Goal: Information Seeking & Learning: Learn about a topic

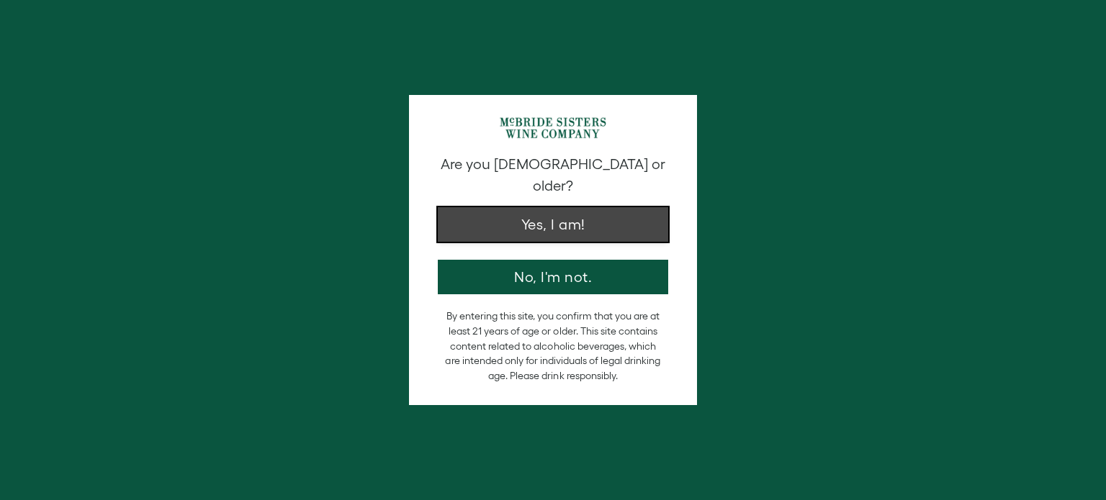
click at [503, 215] on button "Yes, I am!" at bounding box center [553, 224] width 230 height 35
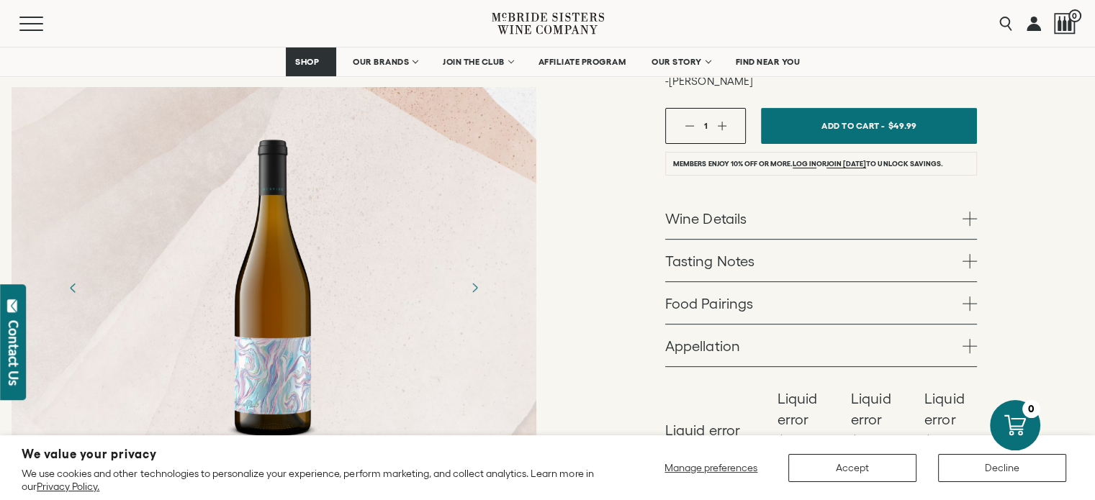
scroll to position [541, 0]
click at [731, 197] on link "Wine Details" at bounding box center [821, 218] width 312 height 42
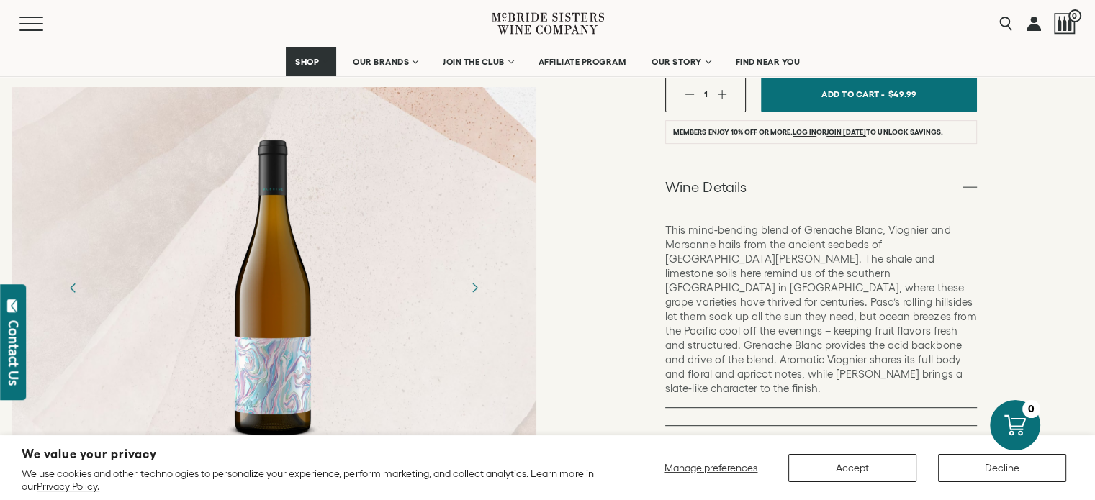
scroll to position [572, 0]
click at [747, 426] on link "Tasting Notes" at bounding box center [821, 447] width 312 height 42
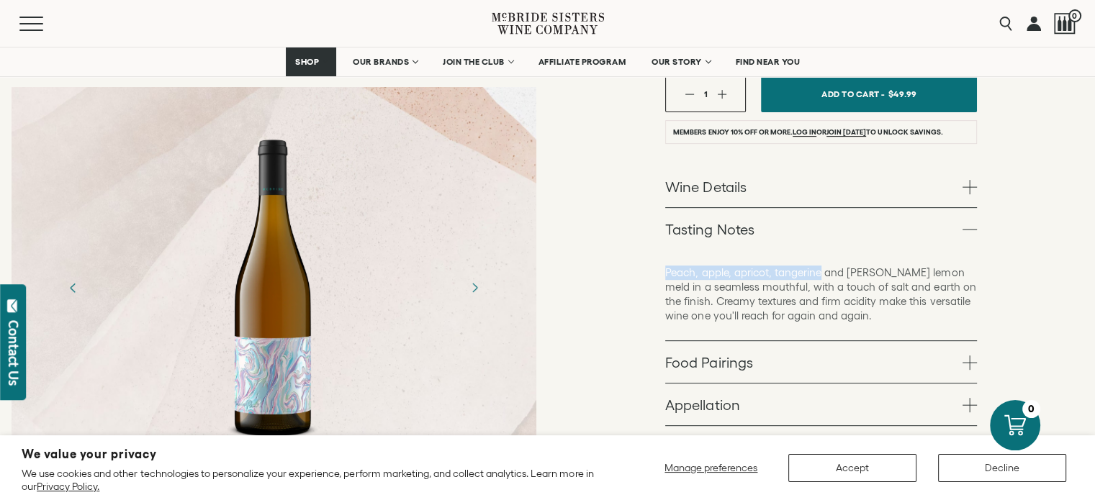
drag, startPoint x: 666, startPoint y: 199, endPoint x: 821, endPoint y: 201, distance: 154.8
click at [821, 266] on p "Peach, apple, apricot, tangerine and Meyer lemon meld in a seamless mouthful, w…" at bounding box center [821, 295] width 312 height 58
copy p "Peach, apple, apricot, tangerine"
click at [717, 341] on link "Food Pairings" at bounding box center [821, 362] width 312 height 42
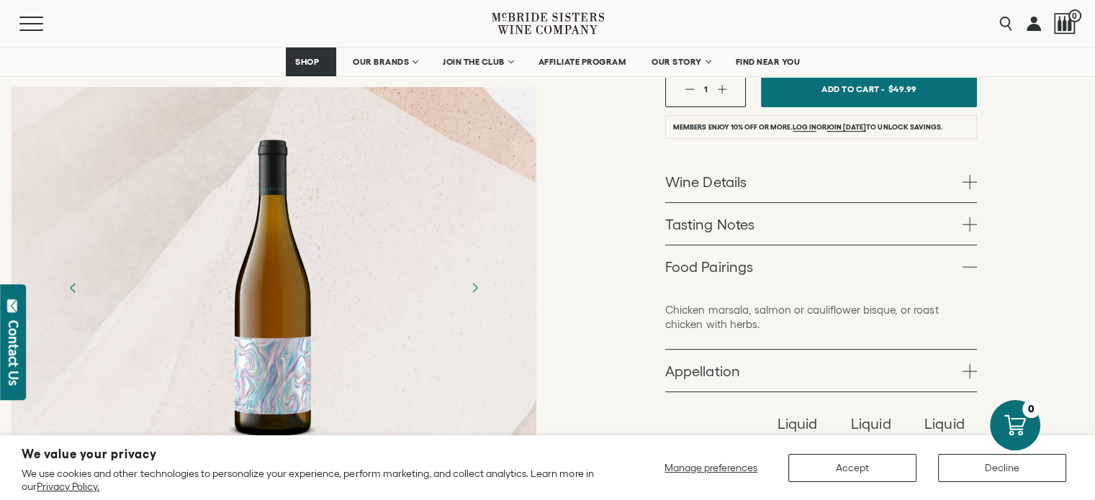
scroll to position [581, 0]
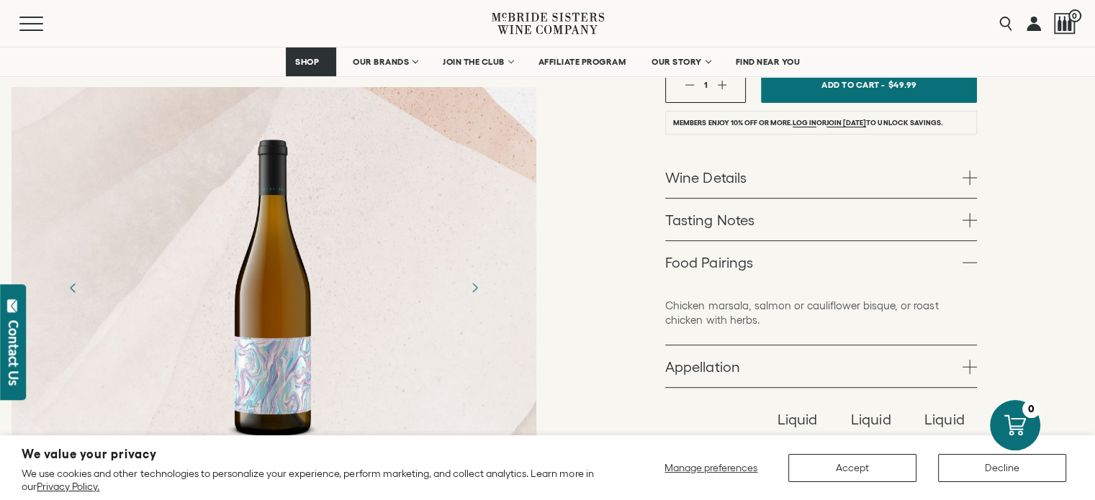
click at [952, 156] on link "Wine Details" at bounding box center [821, 177] width 312 height 42
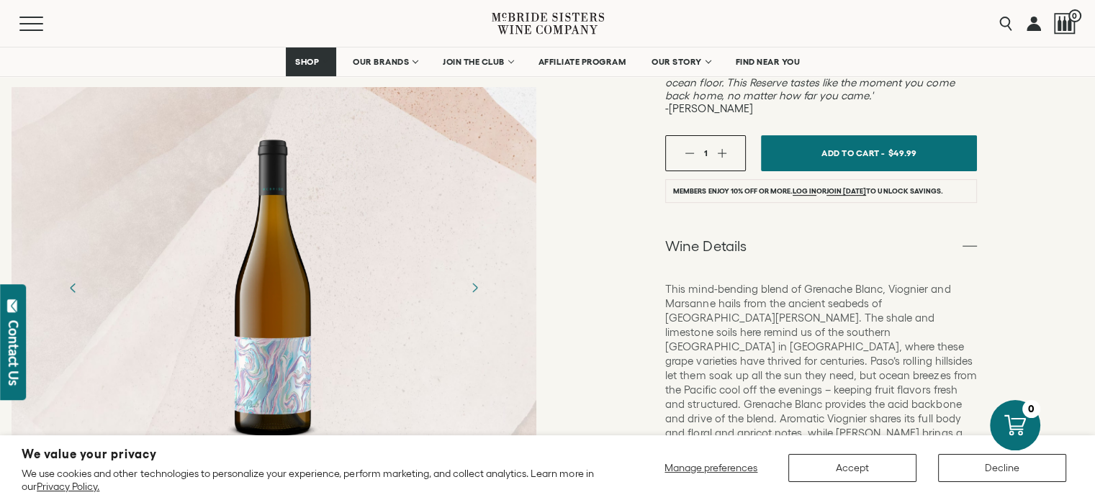
scroll to position [508, 0]
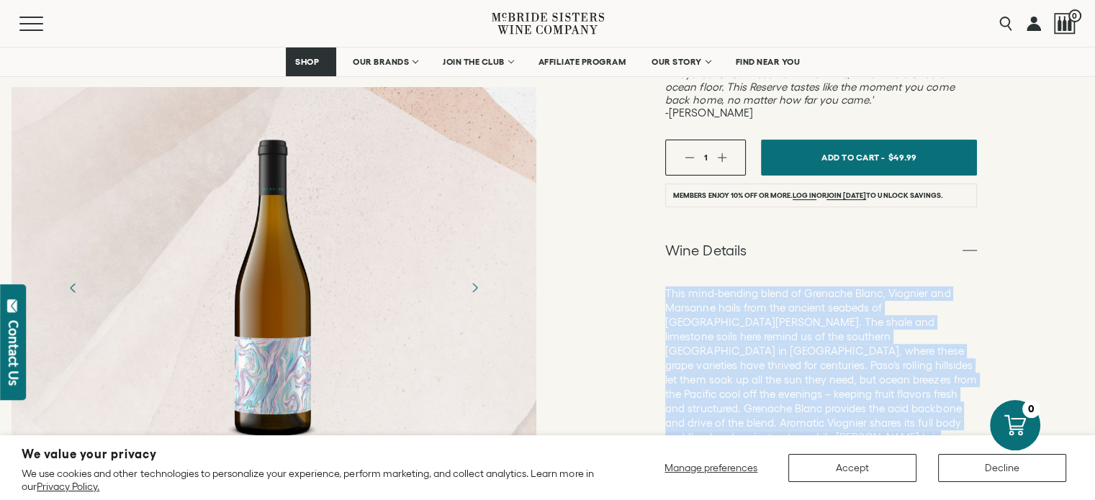
drag, startPoint x: 977, startPoint y: 351, endPoint x: 667, endPoint y: 224, distance: 335.2
click at [667, 224] on div "McBride Sisters Reserve Wines McBride Sisters Collection Reserve White Wine “Ab…" at bounding box center [822, 240] width 548 height 1260
copy p "This mind-bending blend of Grenache Blanc, Viognier and Marsanne hails from the…"
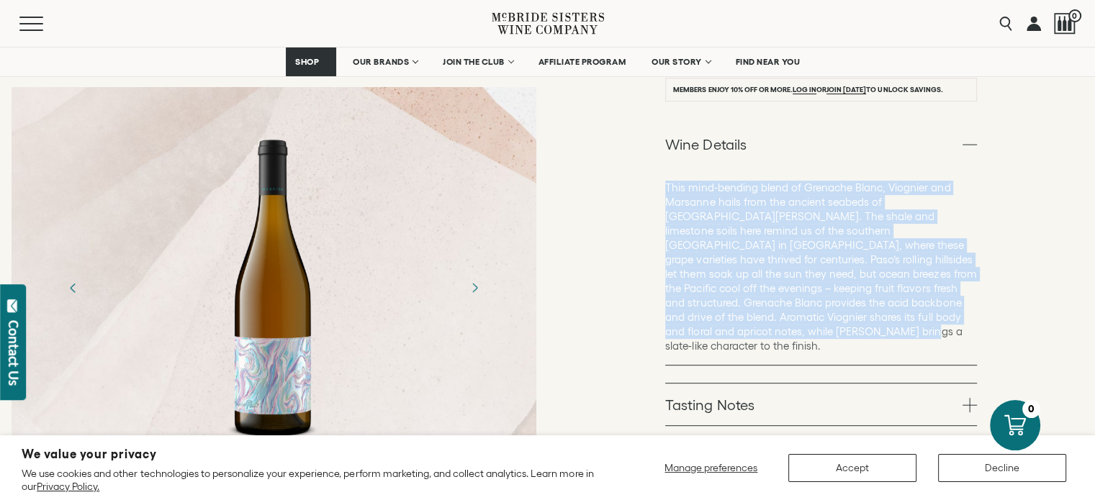
scroll to position [616, 0]
click at [837, 382] on link "Tasting Notes" at bounding box center [821, 403] width 312 height 42
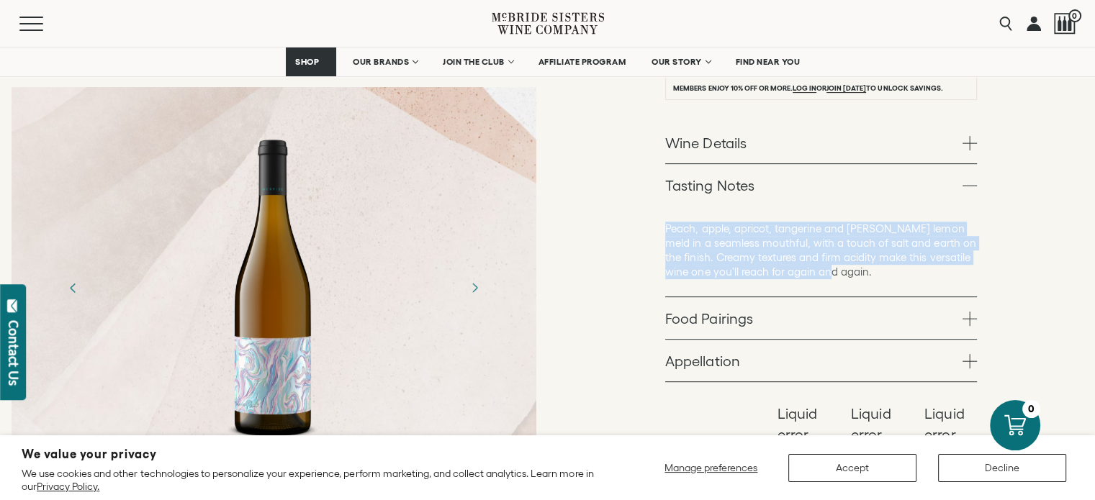
drag, startPoint x: 833, startPoint y: 198, endPoint x: 662, endPoint y: 155, distance: 176.0
click at [662, 155] on div "McBride Sisters Reserve Wines McBride Sisters Collection Reserve White Wine “Ab…" at bounding box center [822, 68] width 548 height 1133
copy p "Peach, apple, apricot, tangerine and Meyer lemon meld in a seamless mouthful, w…"
click at [811, 297] on link "Food Pairings" at bounding box center [821, 318] width 312 height 42
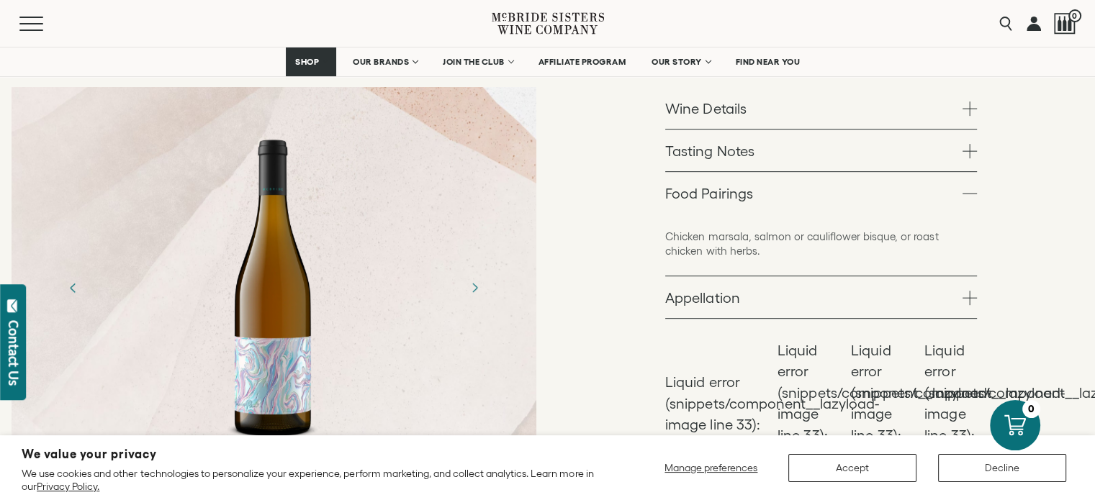
scroll to position [661, 0]
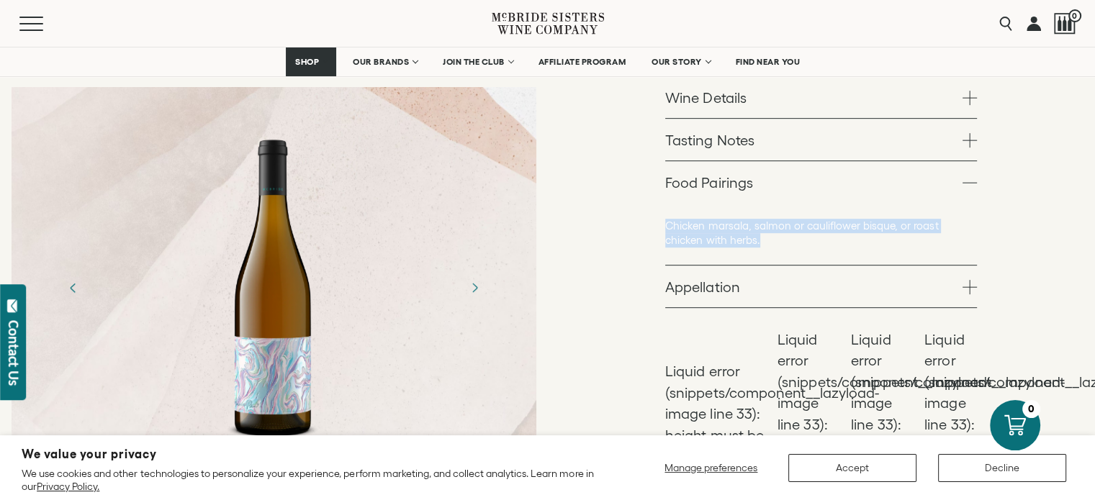
drag, startPoint x: 723, startPoint y: 168, endPoint x: 662, endPoint y: 152, distance: 63.4
click at [662, 152] on div "McBride Sisters Reserve Wines McBride Sisters Collection Reserve White Wine “Ab…" at bounding box center [822, 9] width 548 height 1104
copy p "Chicken marsala, salmon or cauliflower bisque, or roast chicken with herbs."
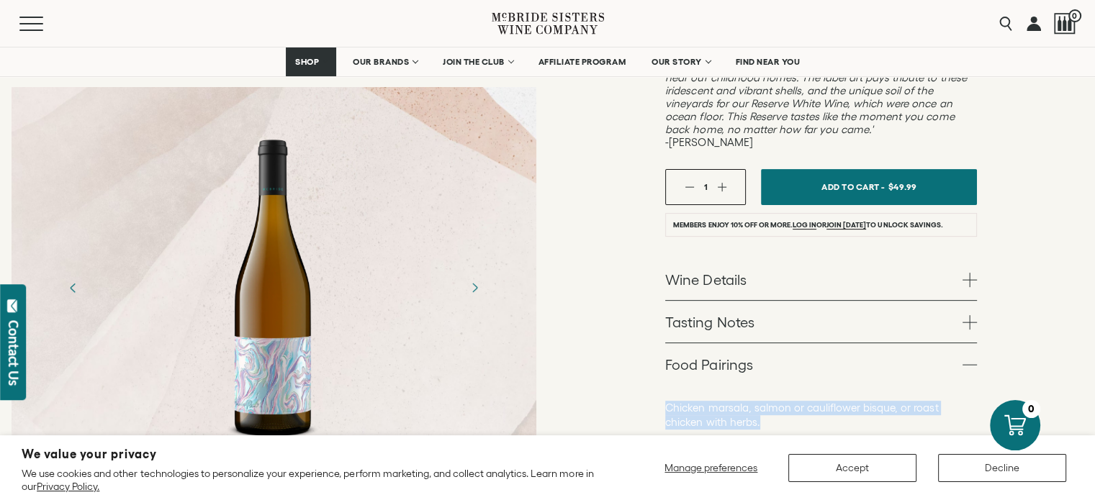
scroll to position [480, 0]
click at [962, 258] on link "Wine Details" at bounding box center [821, 279] width 312 height 42
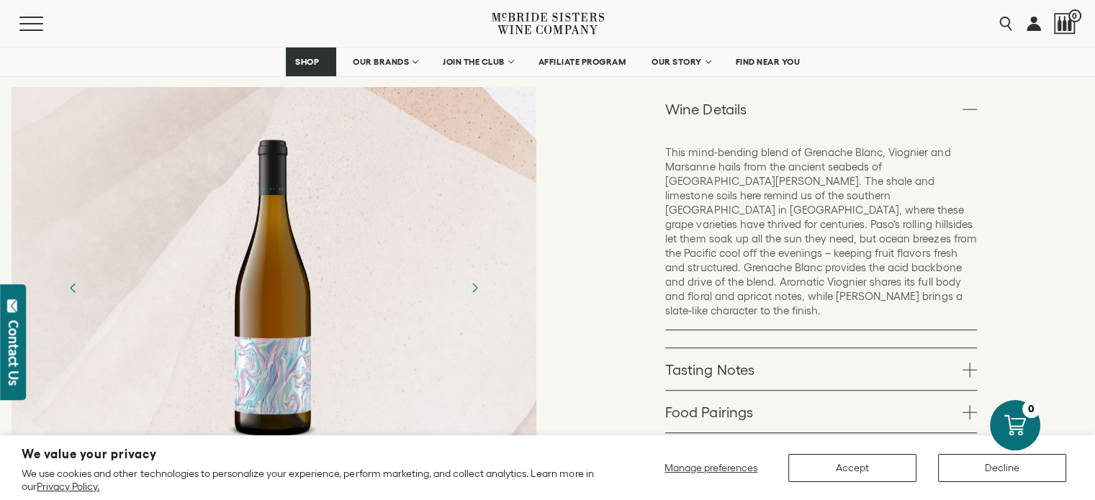
scroll to position [652, 0]
click at [924, 346] on link "Tasting Notes" at bounding box center [821, 367] width 312 height 42
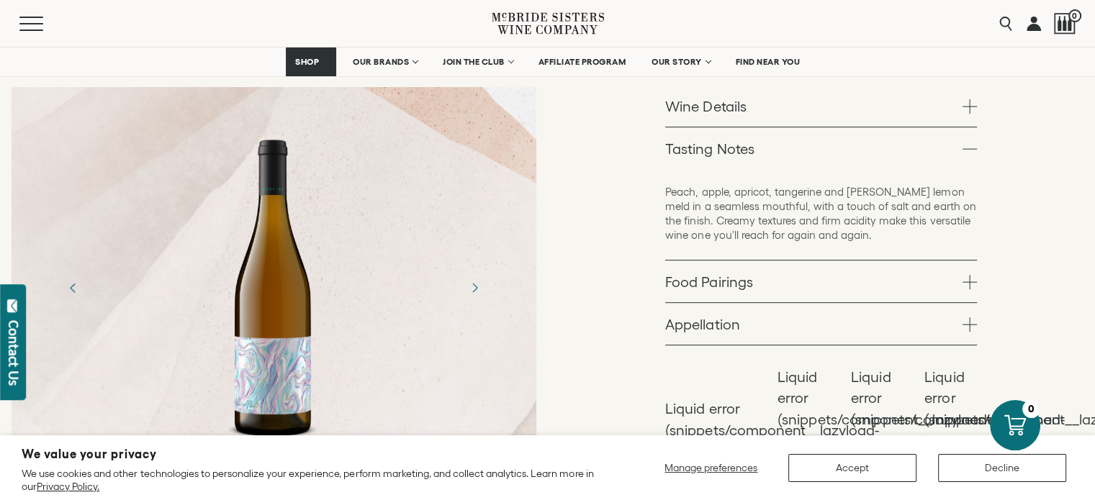
click at [922, 261] on link "Food Pairings" at bounding box center [821, 282] width 312 height 42
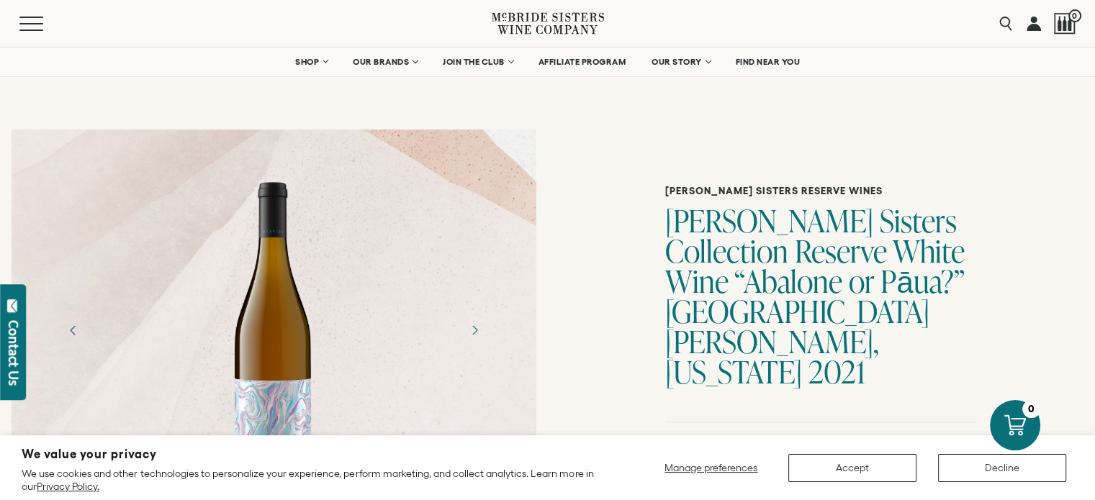
scroll to position [0, 0]
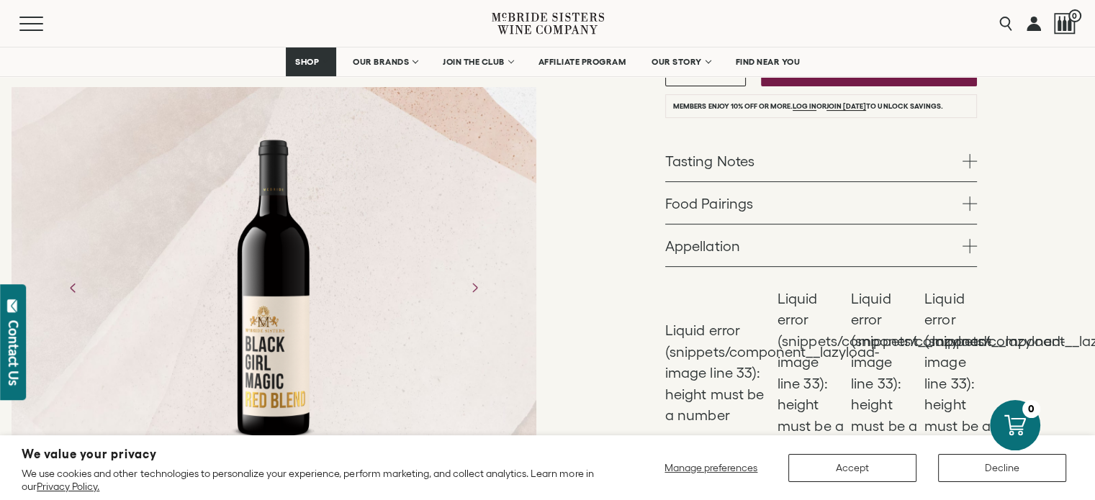
scroll to position [399, 0]
click at [901, 158] on link "Tasting Notes" at bounding box center [821, 160] width 312 height 42
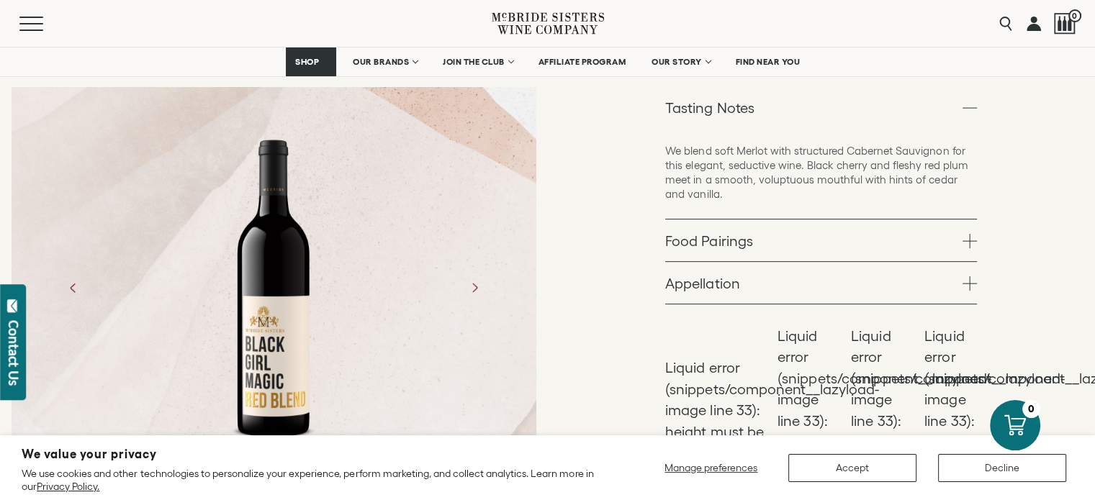
scroll to position [454, 0]
click at [837, 224] on link "Food Pairings" at bounding box center [821, 238] width 312 height 42
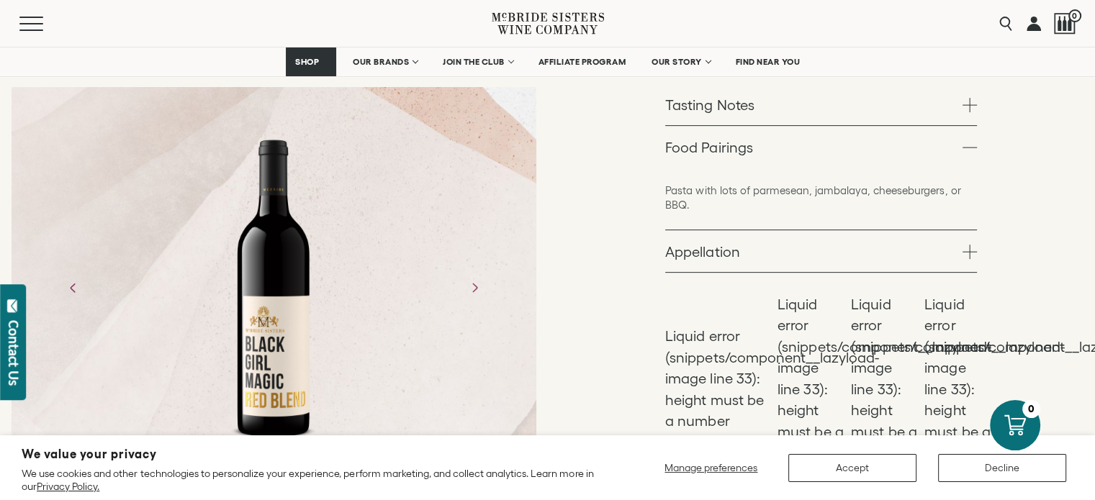
click at [848, 109] on link "Tasting Notes" at bounding box center [821, 105] width 312 height 42
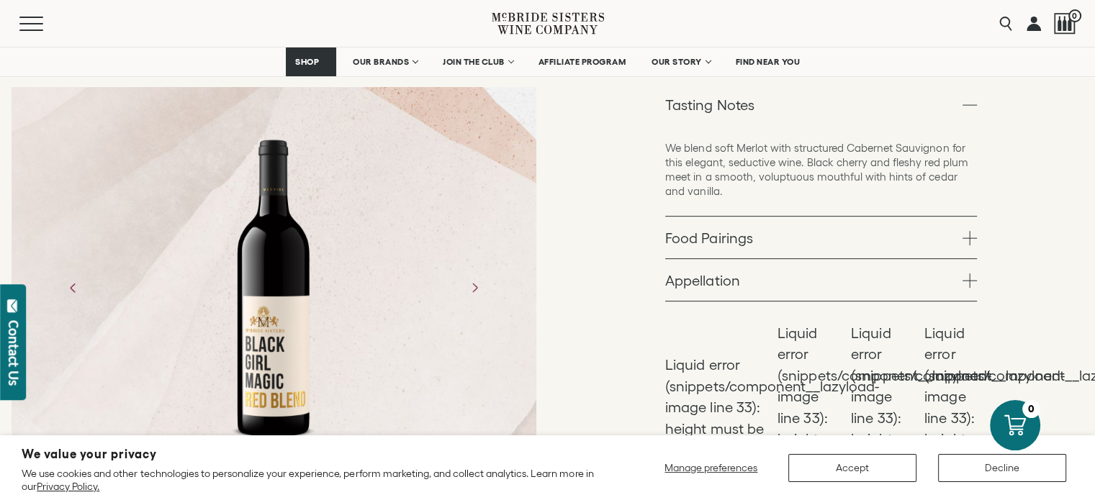
click at [788, 217] on link "Food Pairings" at bounding box center [821, 238] width 312 height 42
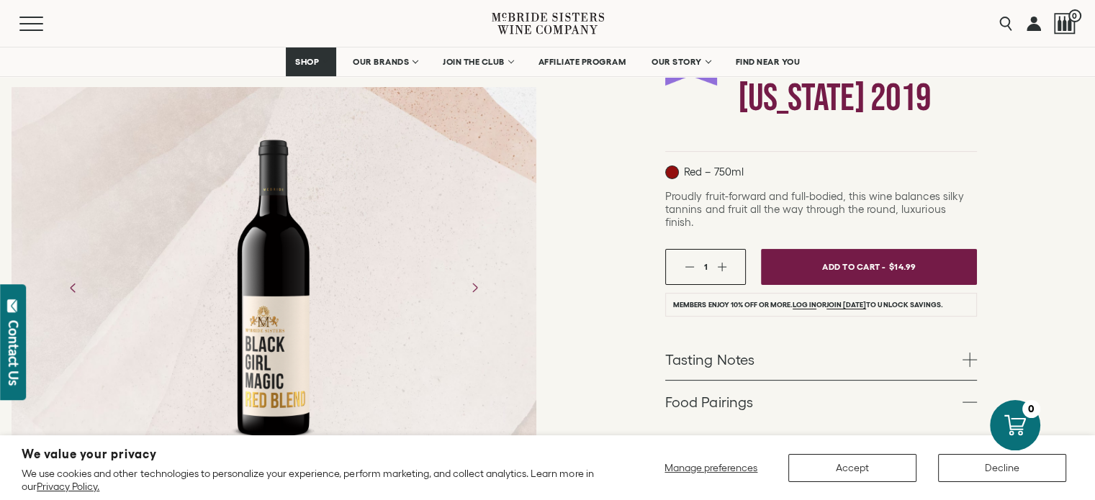
scroll to position [199, 0]
drag, startPoint x: 664, startPoint y: 195, endPoint x: 981, endPoint y: 210, distance: 317.9
click at [981, 210] on div "Black Girl Magic Wines Black Girl Magic Red Blend [US_STATE] 2019 Red – 750ml" at bounding box center [822, 350] width 548 height 862
copy span "Proudly fruit-forward and full-bodied, this wine balances silky tannins and fru…"
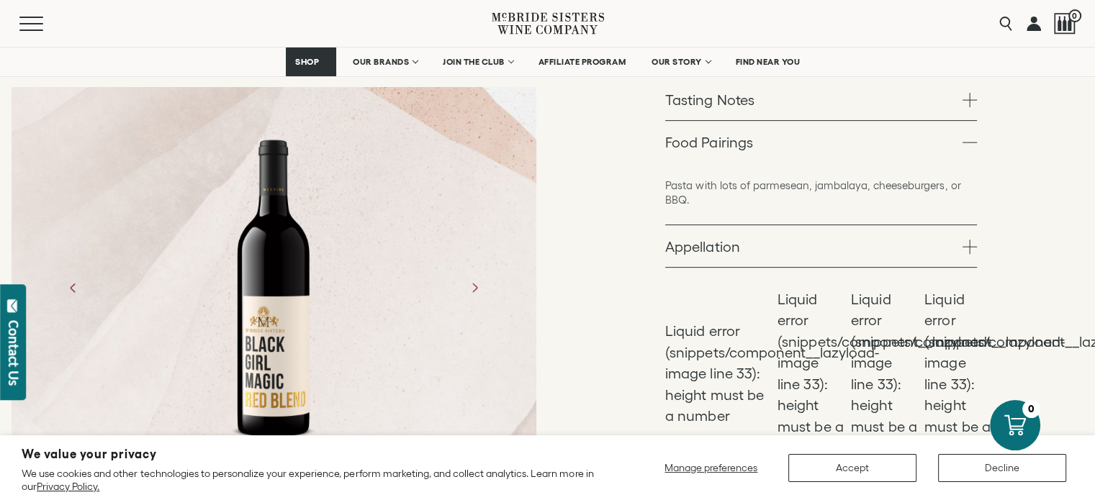
scroll to position [459, 0]
click at [755, 86] on link "Tasting Notes" at bounding box center [821, 99] width 312 height 42
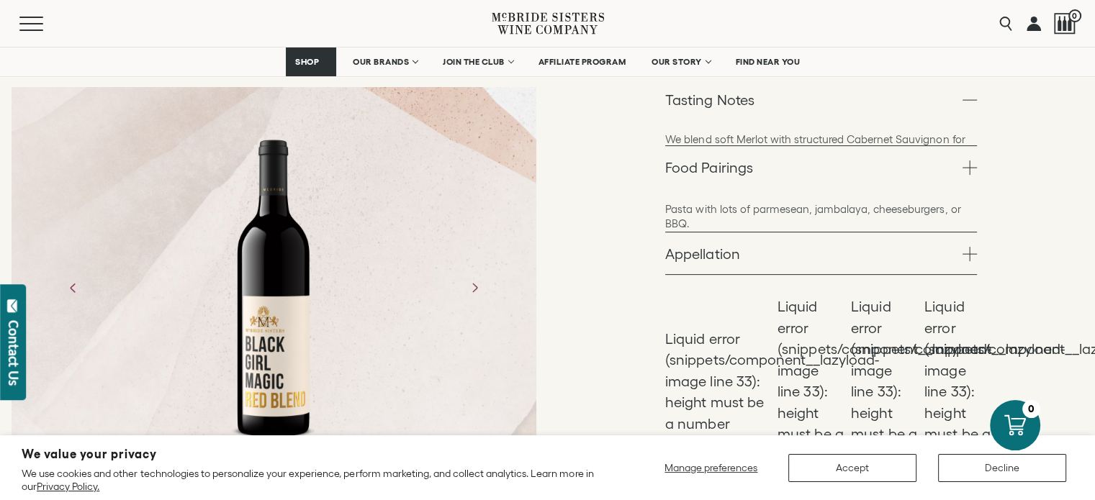
scroll to position [460, 0]
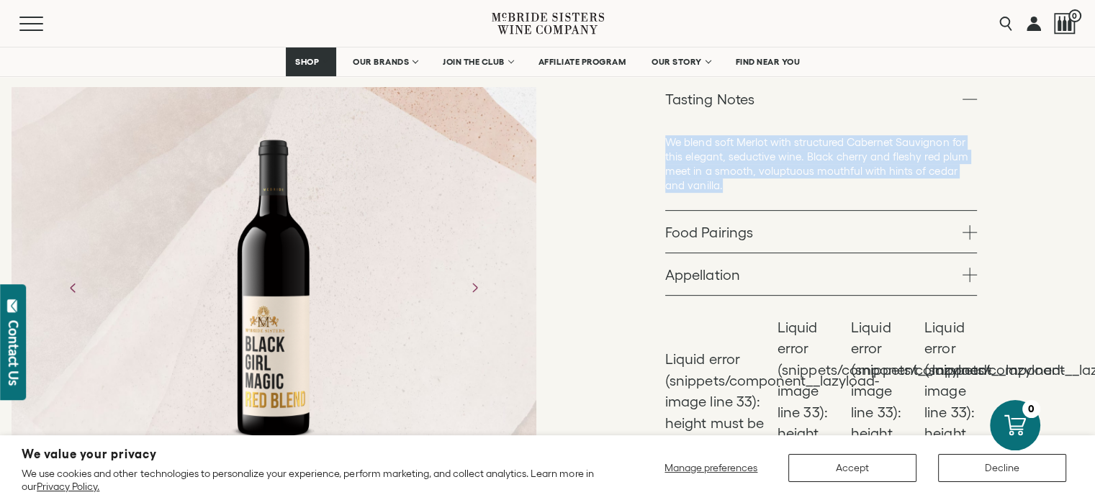
drag, startPoint x: 667, startPoint y: 130, endPoint x: 709, endPoint y: 174, distance: 61.1
click at [709, 174] on p "We blend soft Merlot with structured Cabernet Sauvignon for this elegant, seduc…" at bounding box center [821, 164] width 312 height 58
copy p "We blend soft Merlot with structured Cabernet Sauvignon for this elegant, seduc…"
click at [778, 213] on link "Food Pairings" at bounding box center [821, 232] width 312 height 42
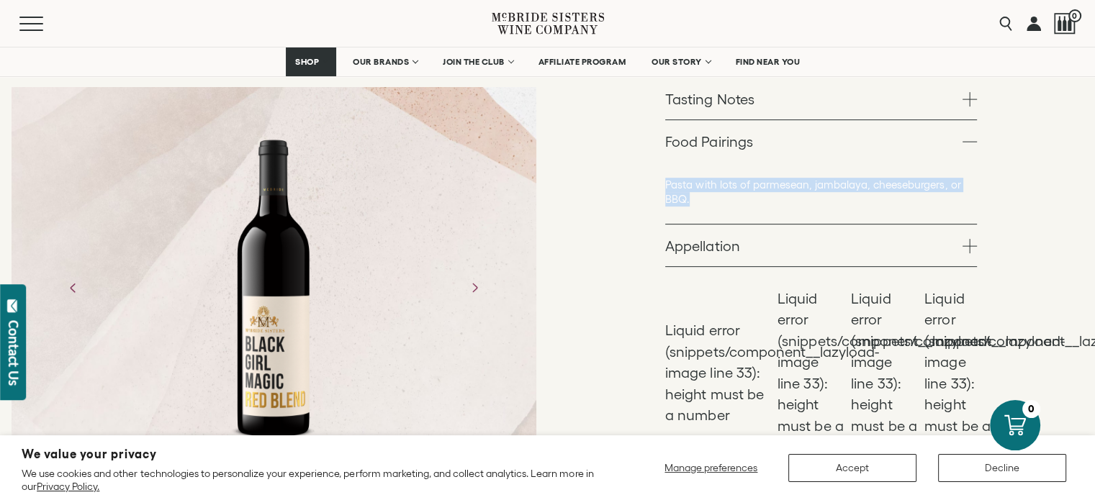
drag, startPoint x: 665, startPoint y: 167, endPoint x: 695, endPoint y: 192, distance: 39.4
click at [695, 192] on div "Black Girl Magic Wines Black Girl Magic Red Blend [US_STATE] 2019 Red – 750ml" at bounding box center [822, 89] width 548 height 862
copy p "Pasta with lots of parmesean, jambalaya, cheeseburgers, or BBQ."
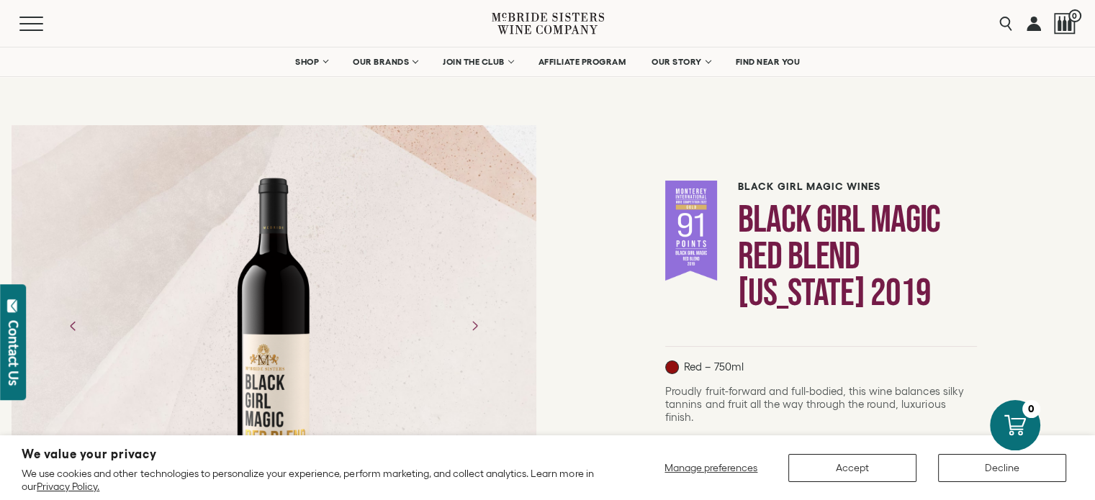
scroll to position [0, 0]
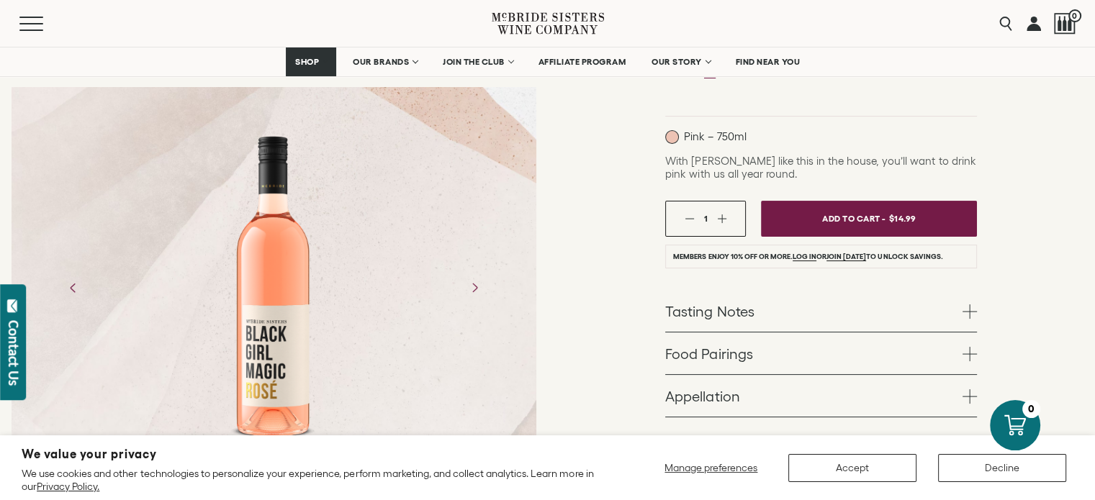
scroll to position [199, 0]
click at [868, 307] on link "Tasting Notes" at bounding box center [821, 310] width 312 height 42
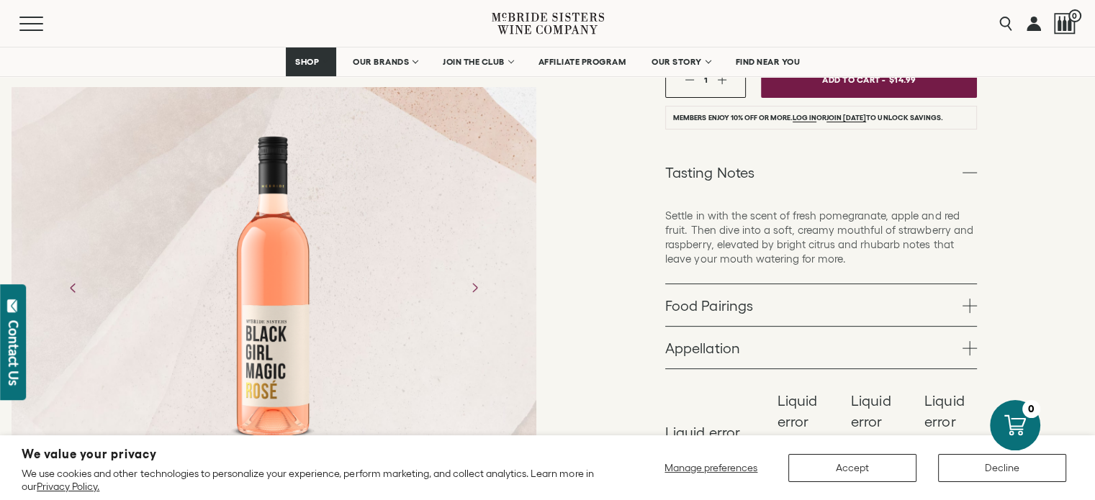
scroll to position [338, 0]
click at [847, 300] on link "Food Pairings" at bounding box center [821, 304] width 312 height 42
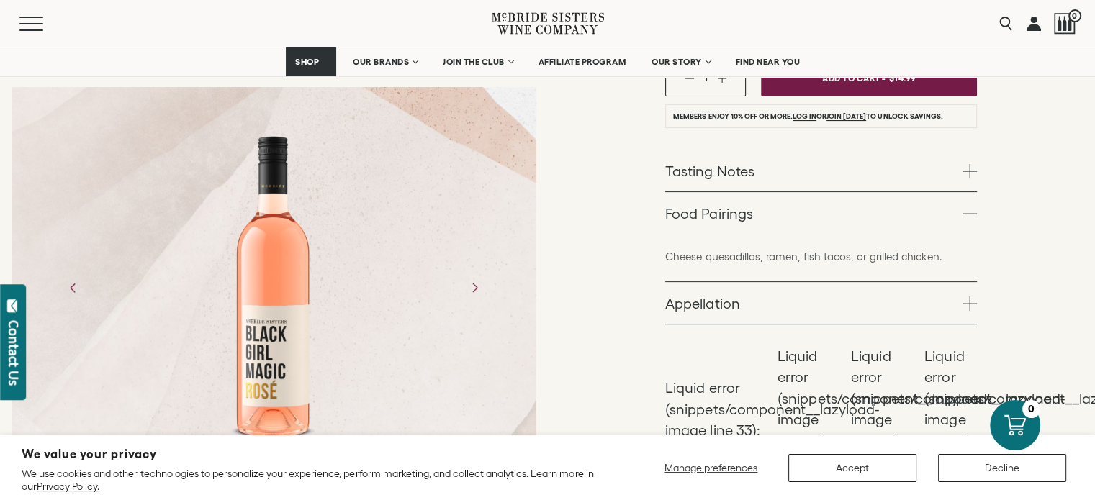
click at [935, 253] on p "Cheese quesadillas, ramen, fish tacos, or grilled chicken." at bounding box center [821, 257] width 312 height 14
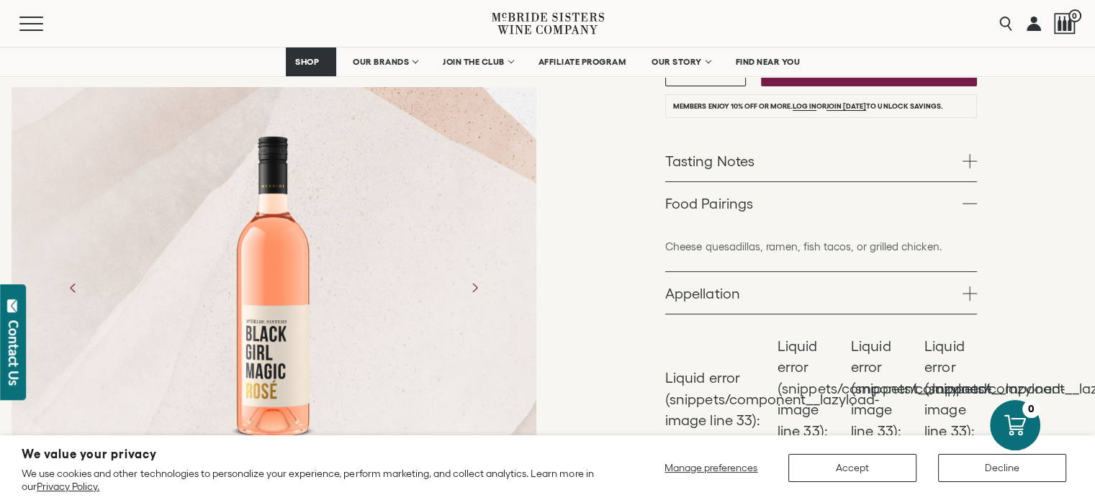
scroll to position [349, 0]
click at [835, 173] on link "Tasting Notes" at bounding box center [821, 160] width 312 height 42
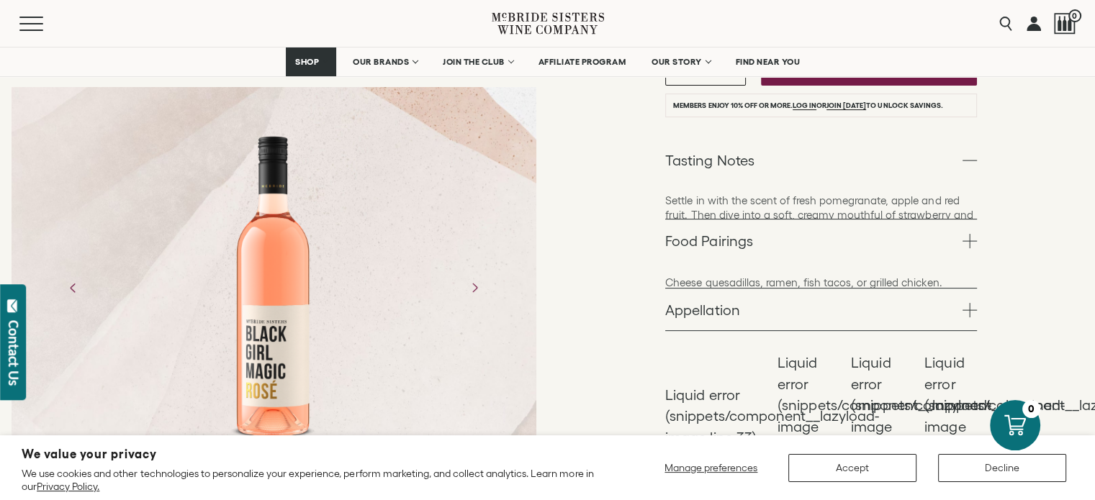
scroll to position [350, 0]
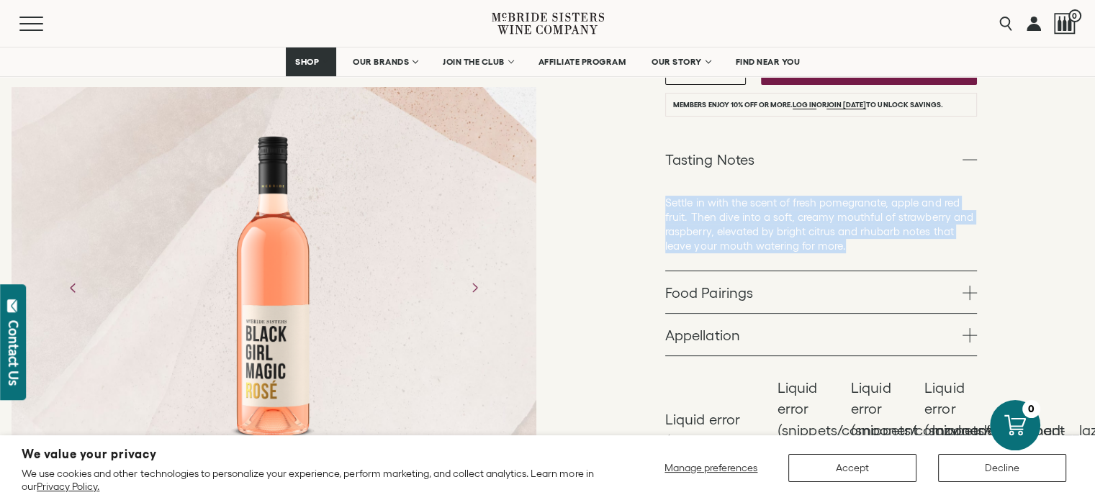
drag, startPoint x: 852, startPoint y: 243, endPoint x: 667, endPoint y: 197, distance: 191.2
click at [667, 197] on p "Settle in with the scent of fresh pomegranate, apple and red fruit. Then dive i…" at bounding box center [821, 225] width 312 height 58
copy p "Settle in with the scent of fresh pomegranate, apple and red fruit. Then dive i…"
click at [735, 305] on link "Food Pairings" at bounding box center [821, 292] width 312 height 42
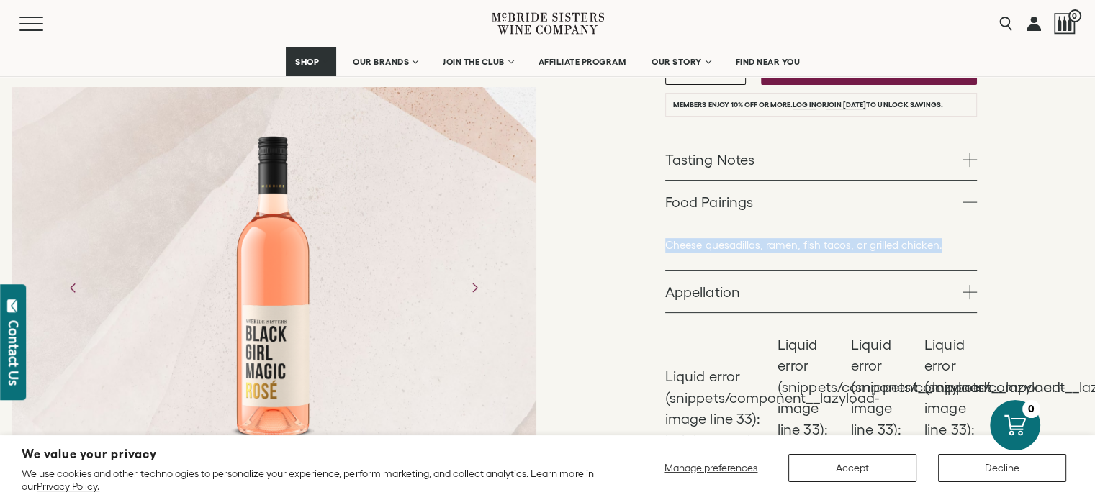
drag, startPoint x: 945, startPoint y: 244, endPoint x: 652, endPoint y: 251, distance: 293.1
click at [652, 251] on div "Black Girl Magic Wines Black Girl Magic Rosé California 2021 Pink – 750ml With …" at bounding box center [822, 167] width 548 height 798
copy p "Cheese quesadillas, ramen, fish tacos, or grilled chicken."
click at [880, 279] on link "Appellation" at bounding box center [821, 292] width 312 height 42
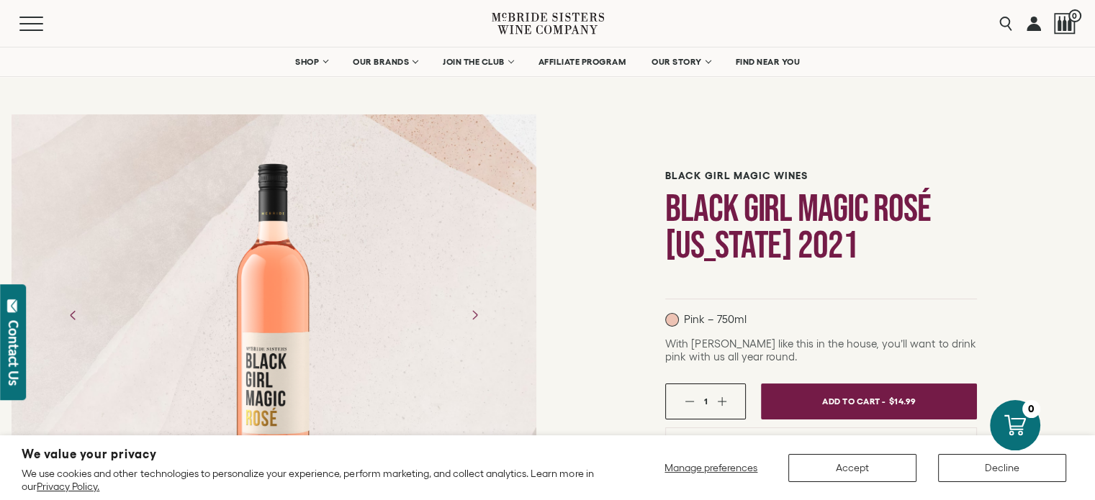
scroll to position [0, 0]
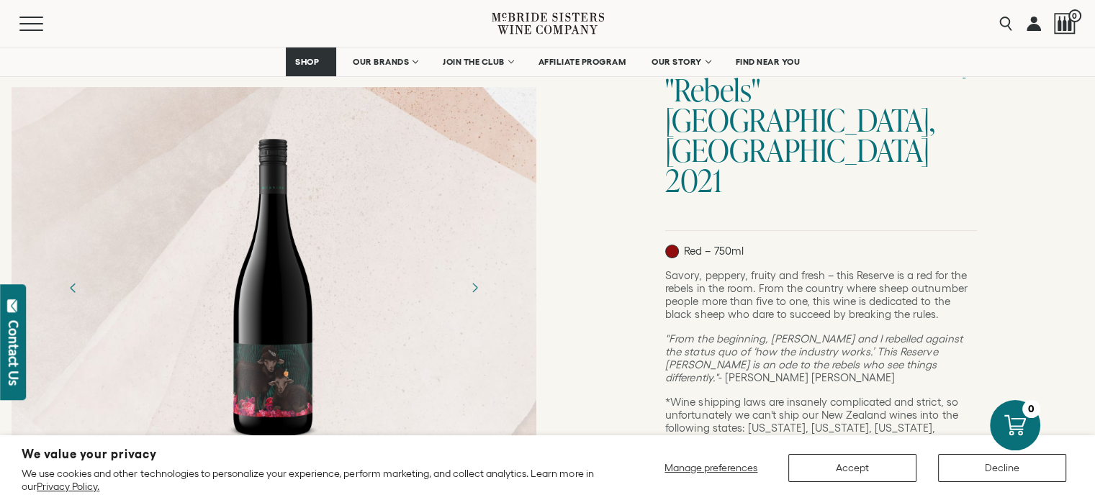
scroll to position [192, 0]
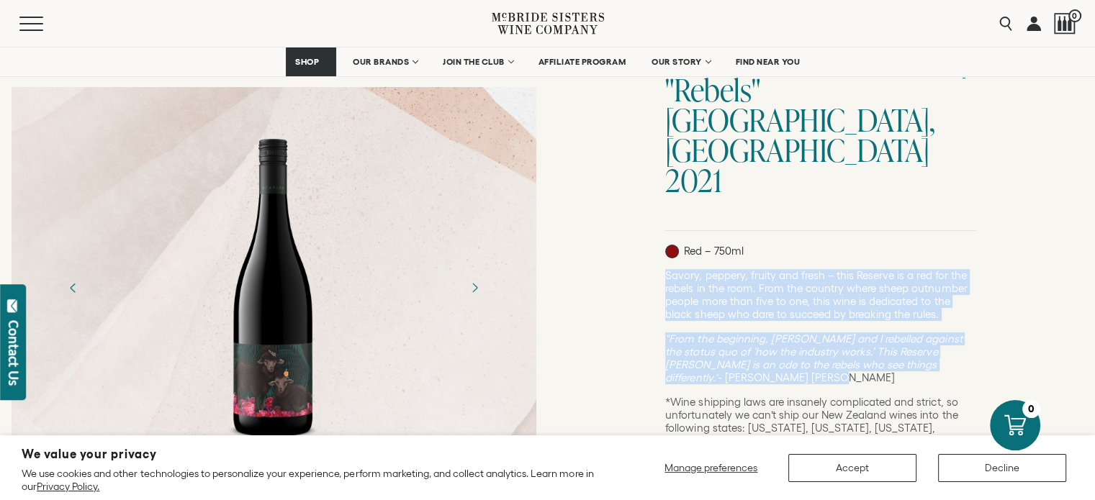
drag, startPoint x: 666, startPoint y: 215, endPoint x: 971, endPoint y: 302, distance: 316.6
click at [971, 302] on div "Savory, peppery, fruity and fresh – this Reserve is a red for the rebels in the…" at bounding box center [821, 358] width 312 height 179
copy div "Savory, peppery, fruity and fresh – this Reserve is a red for the rebels in the…"
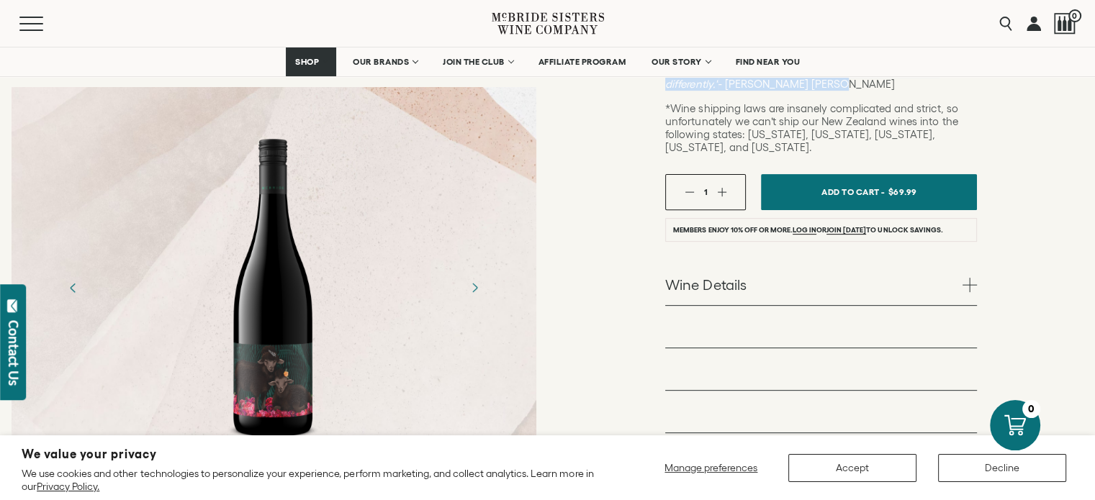
scroll to position [487, 0]
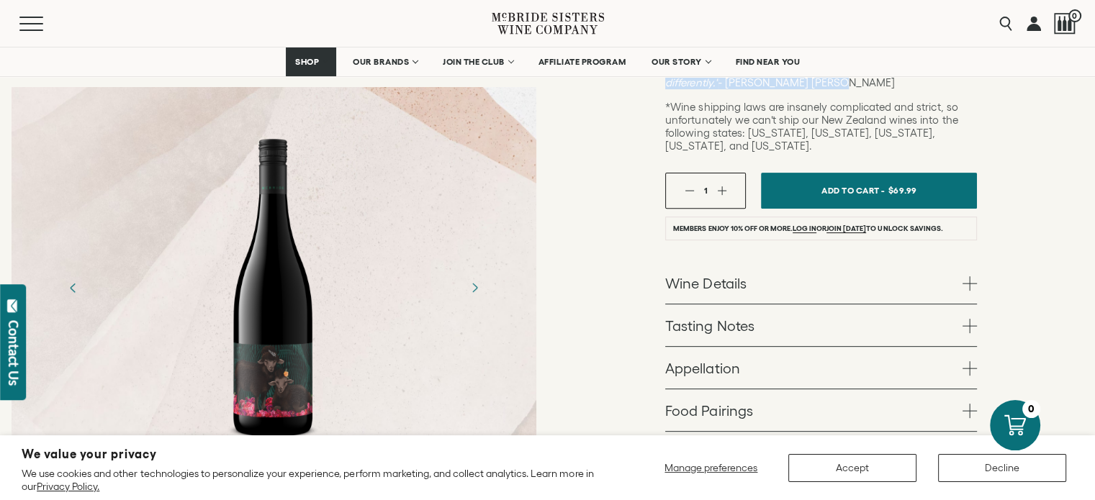
click at [757, 262] on link "Wine Details" at bounding box center [821, 283] width 312 height 42
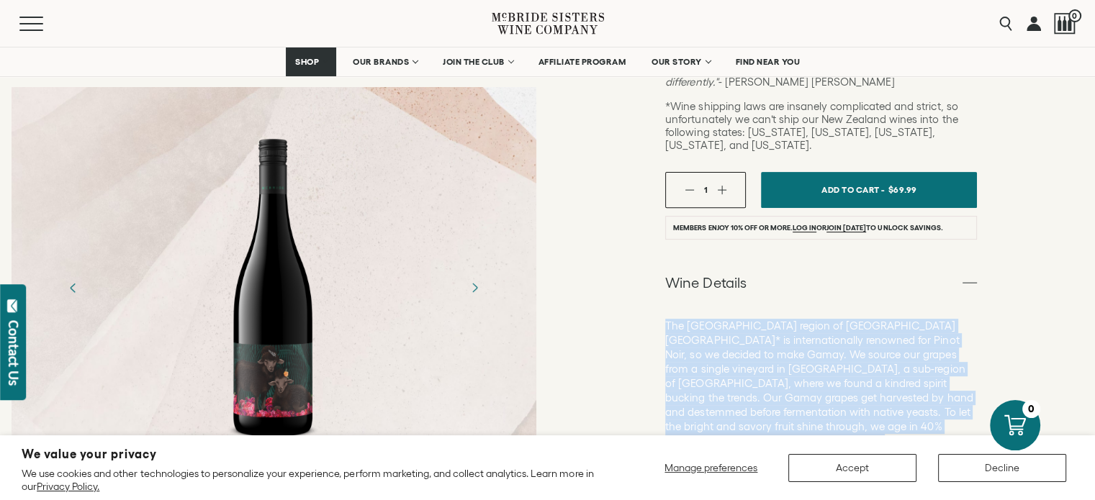
drag, startPoint x: 665, startPoint y: 253, endPoint x: 818, endPoint y: 371, distance: 193.5
click at [818, 371] on div "McBride Sisters Reserve Wines McBride Sisters Collection Reserve Gamay "Rebels"…" at bounding box center [822, 246] width 548 height 1230
copy p "The Central Otago region of Aotearoa New Zealand* is internationally renowned f…"
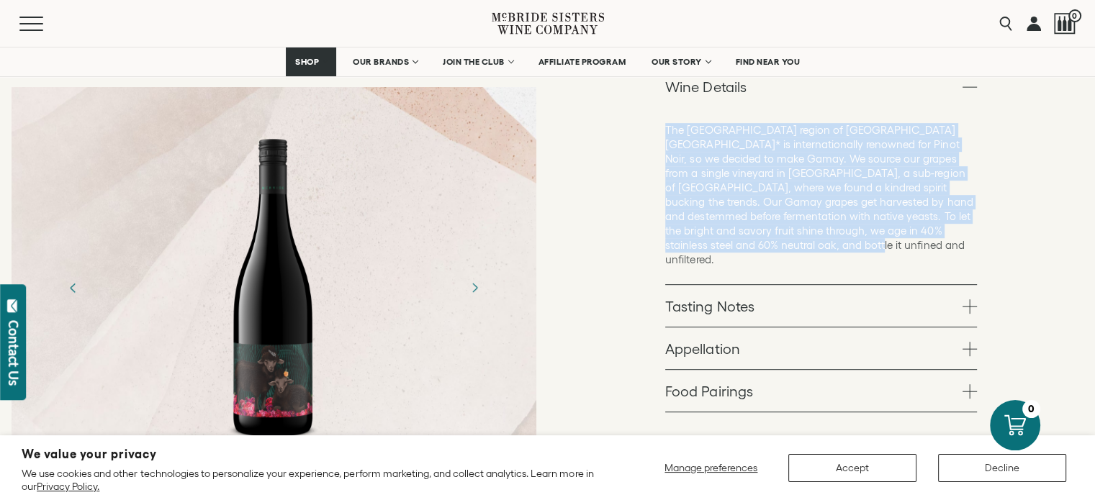
scroll to position [684, 0]
click at [719, 284] on link "Tasting Notes" at bounding box center [821, 305] width 312 height 42
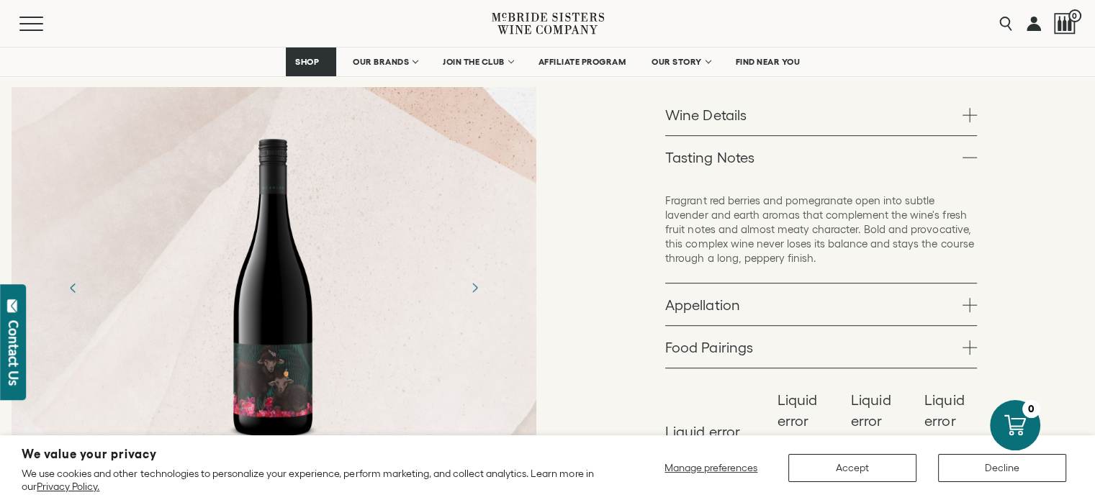
scroll to position [648, 0]
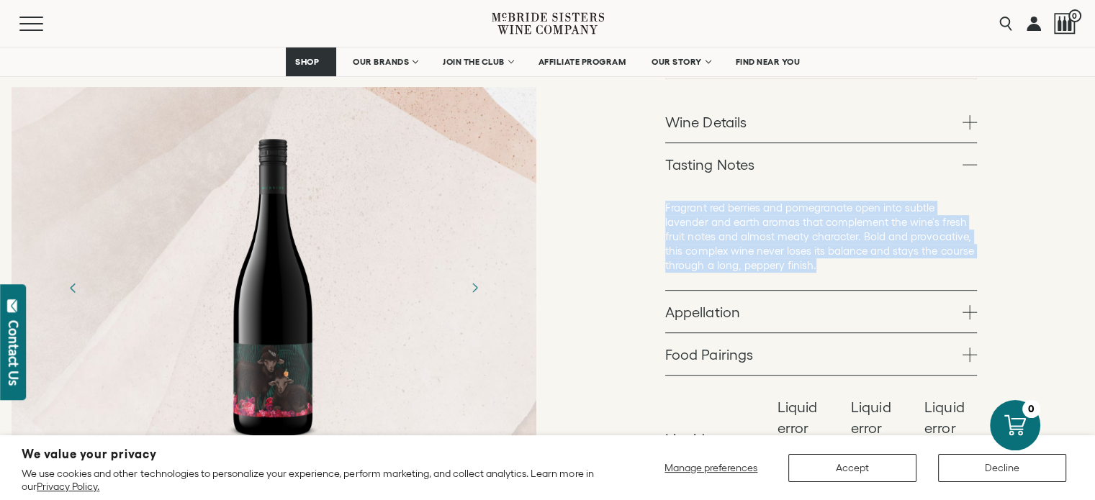
drag, startPoint x: 665, startPoint y: 135, endPoint x: 818, endPoint y: 194, distance: 163.7
click at [818, 201] on p "Fragrant red berries and pomegranate open into subtle lavender and earth aromas…" at bounding box center [821, 237] width 312 height 72
copy p "Fragrant red berries and pomegranate open into subtle lavender and earth aromas…"
click at [734, 291] on link "Appellation" at bounding box center [821, 312] width 312 height 42
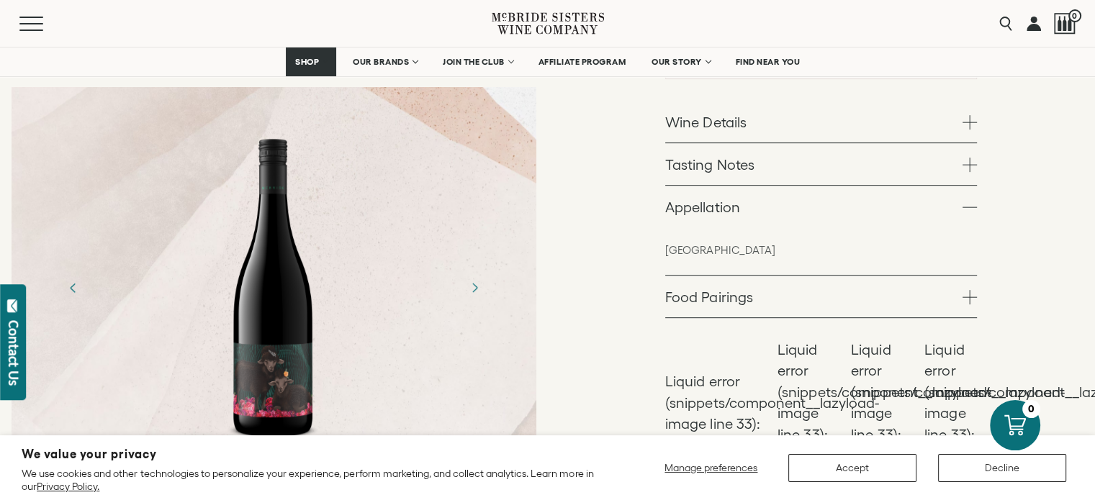
click at [737, 276] on link "Food Pairings" at bounding box center [821, 297] width 312 height 42
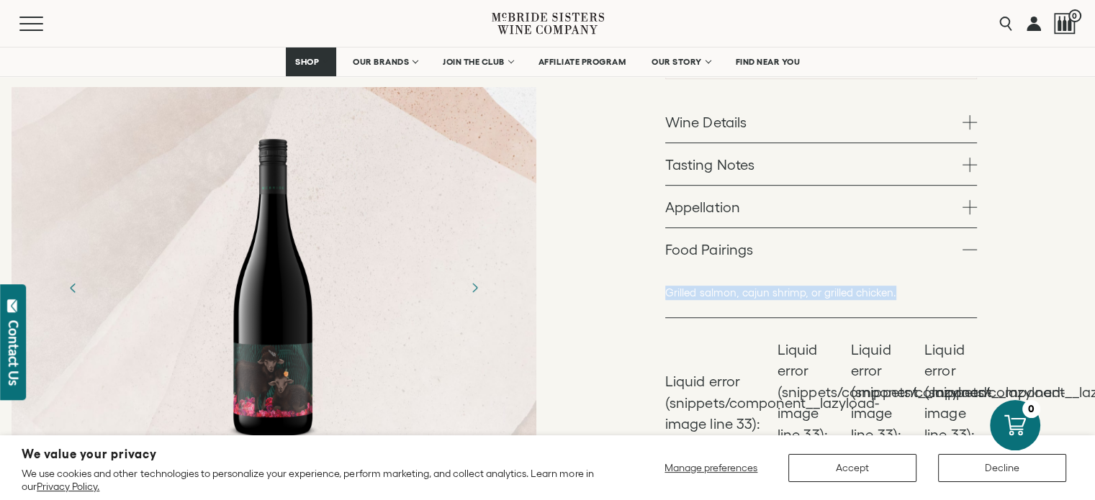
drag, startPoint x: 667, startPoint y: 220, endPoint x: 893, endPoint y: 235, distance: 226.6
click at [893, 270] on div "Grilled salmon, cajun shrimp, or grilled chicken." at bounding box center [821, 294] width 312 height 48
copy p "Grilled salmon, cajun shrimp, or grilled chicken."
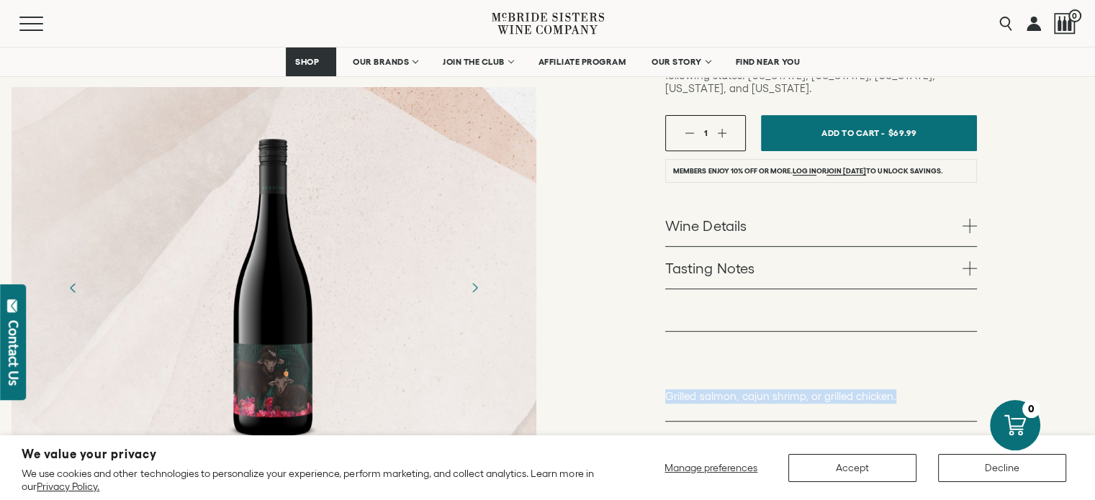
scroll to position [545, 0]
click at [801, 204] on link "Wine Details" at bounding box center [821, 225] width 312 height 42
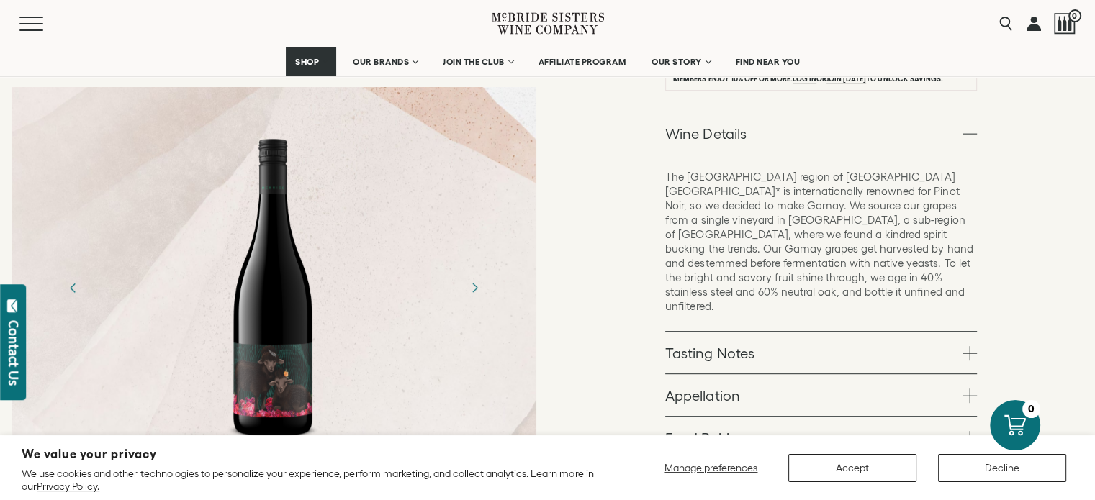
scroll to position [636, 0]
click at [839, 332] on link "Tasting Notes" at bounding box center [821, 353] width 312 height 42
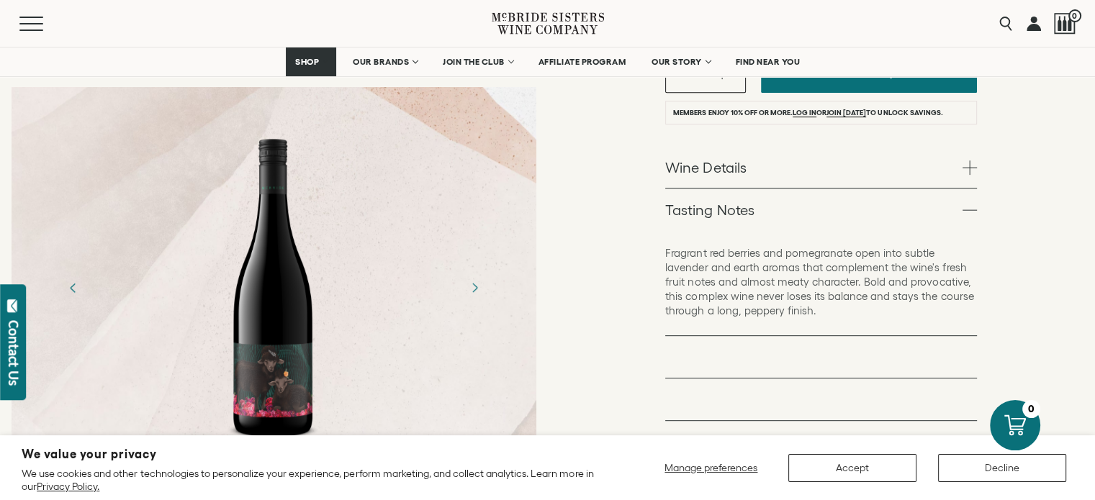
scroll to position [603, 0]
click at [747, 379] on link "Food Pairings" at bounding box center [821, 400] width 312 height 42
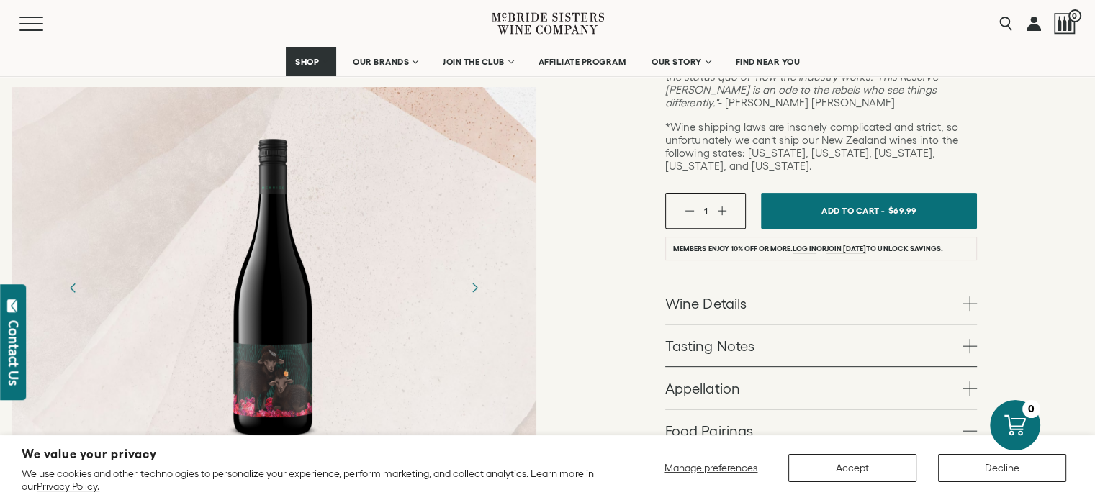
scroll to position [465, 0]
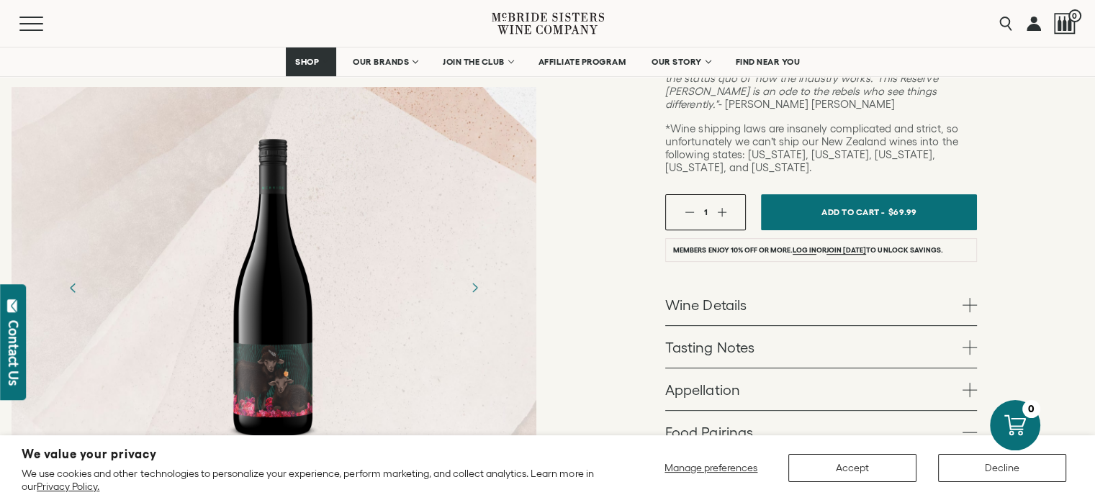
click at [819, 284] on link "Wine Details" at bounding box center [821, 305] width 312 height 42
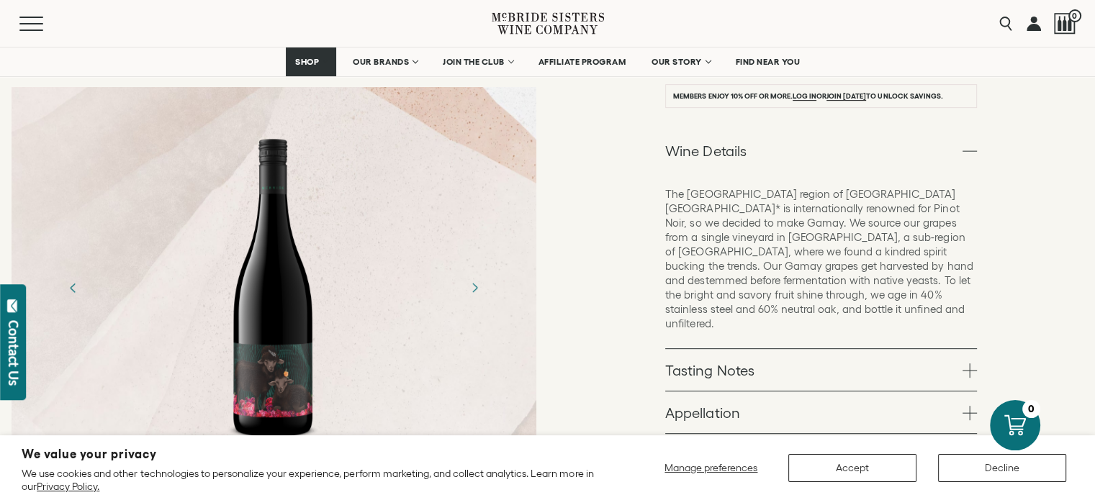
scroll to position [617, 0]
click at [822, 351] on link "Tasting Notes" at bounding box center [821, 372] width 312 height 42
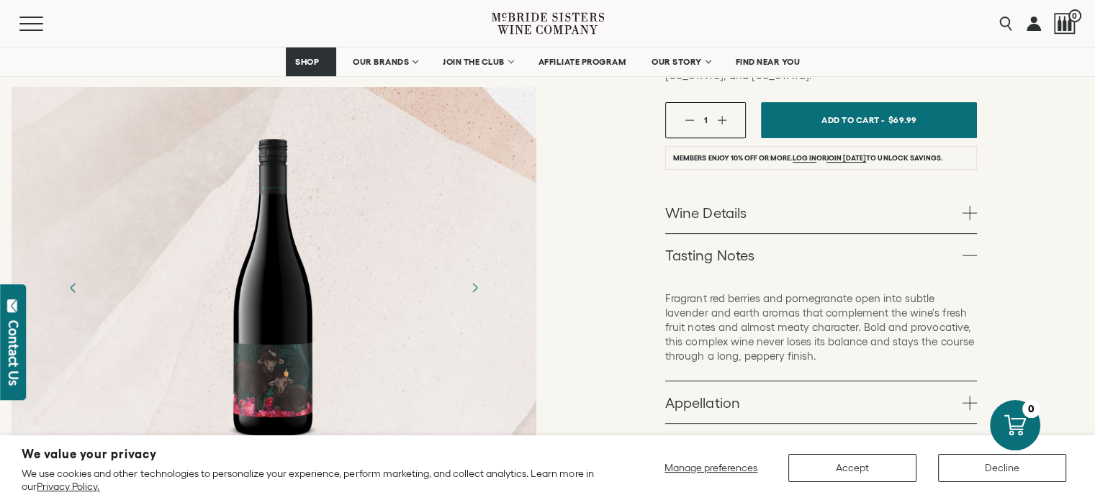
click at [812, 192] on link "Wine Details" at bounding box center [821, 213] width 312 height 42
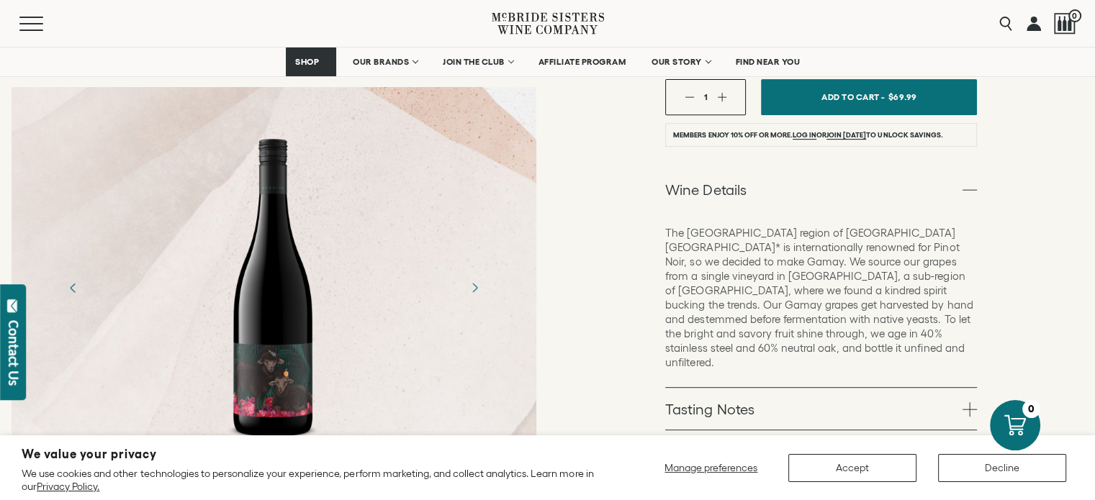
scroll to position [593, 0]
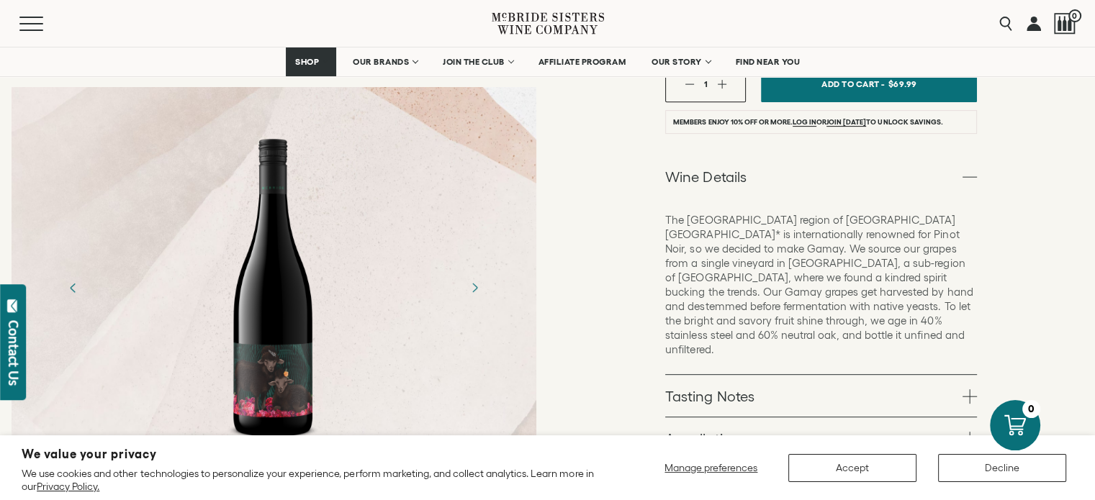
click at [816, 375] on link "Tasting Notes" at bounding box center [821, 396] width 312 height 42
